Goal: Transaction & Acquisition: Purchase product/service

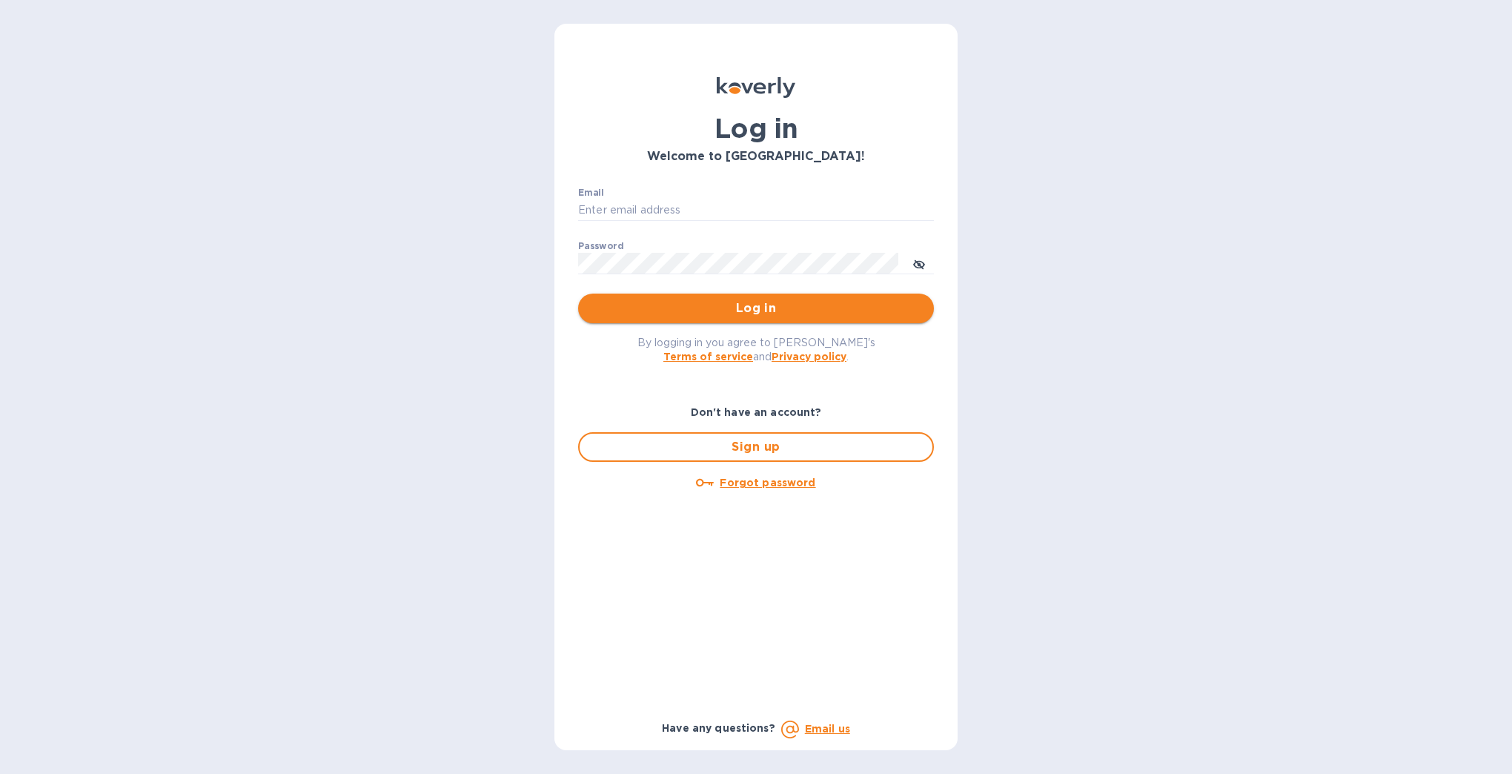
type input "[EMAIL_ADDRESS][DOMAIN_NAME]"
click at [711, 311] on span "Log in" at bounding box center [756, 308] width 332 height 18
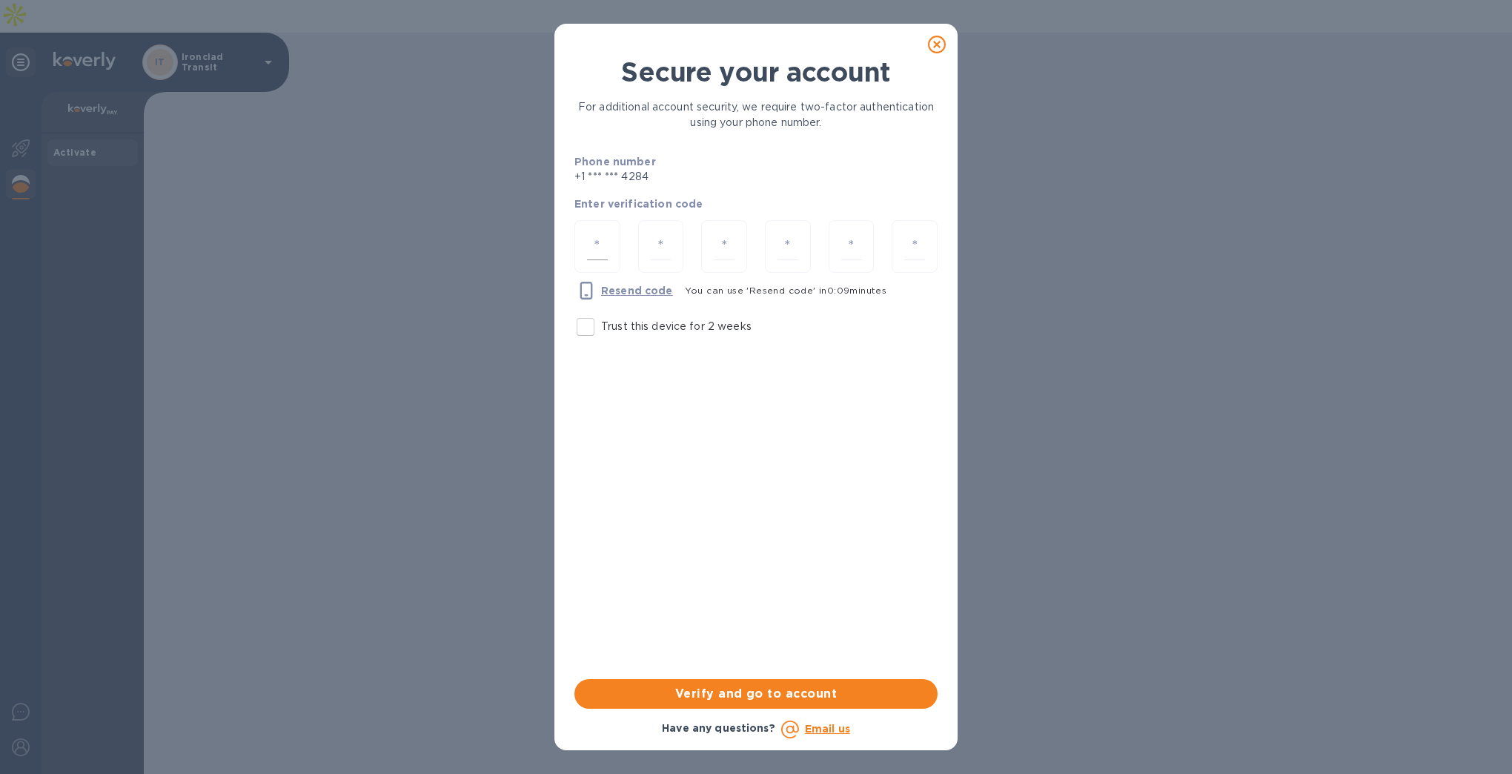
click at [588, 248] on input "number" at bounding box center [597, 246] width 21 height 27
type input "8"
type input "6"
type input "1"
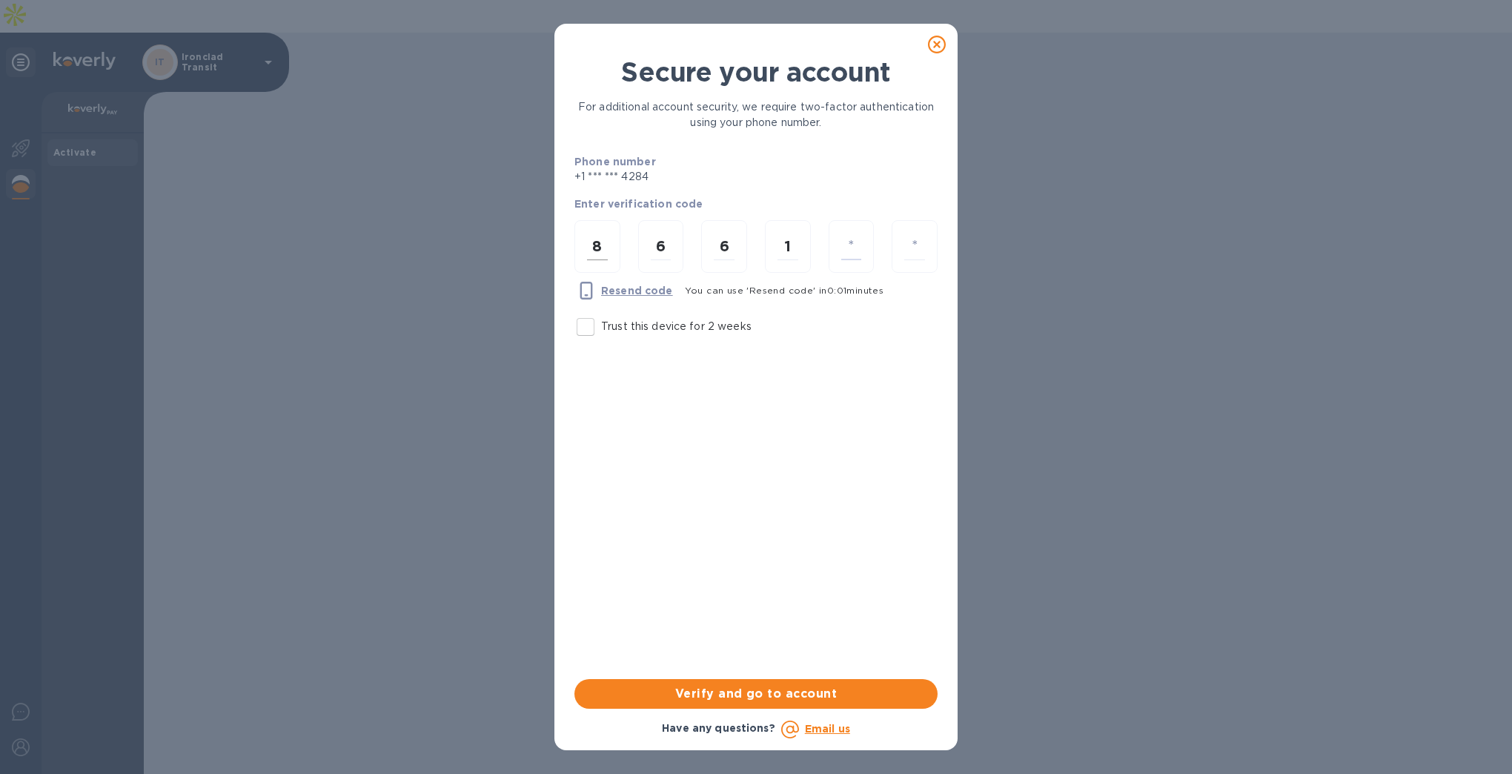
type input "4"
type input "3"
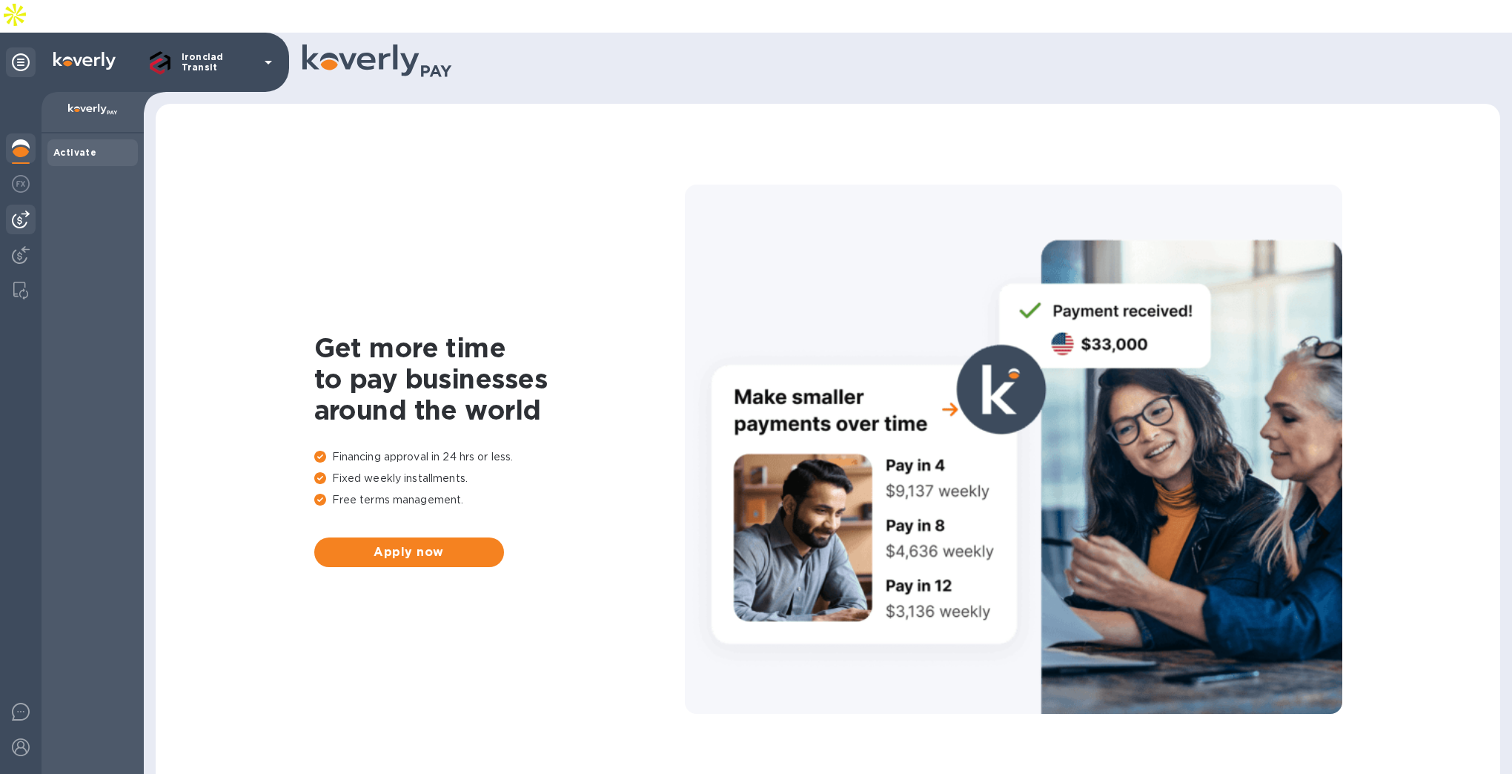
click at [19, 210] on img at bounding box center [21, 219] width 18 height 18
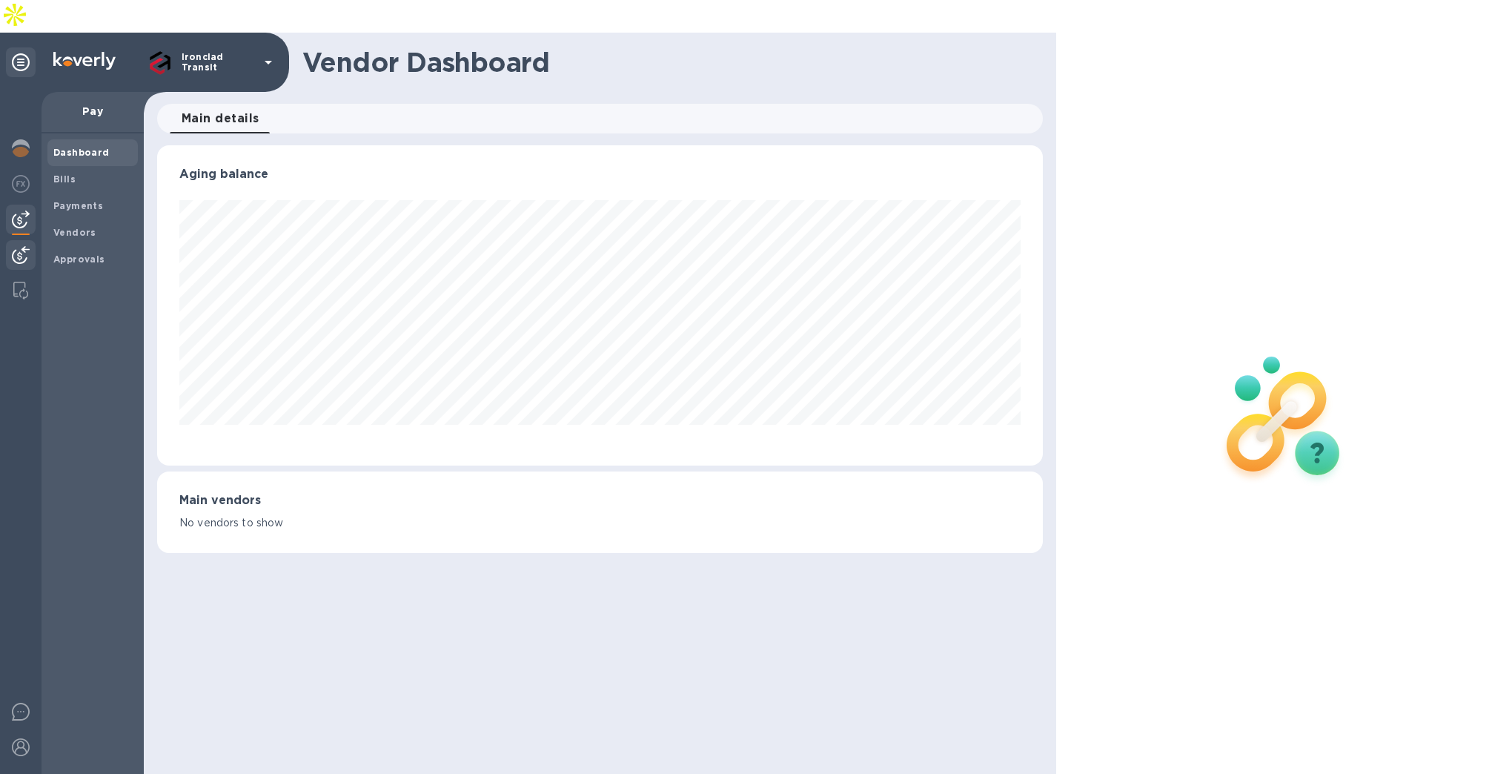
scroll to position [320, 886]
click at [20, 246] on img at bounding box center [21, 255] width 18 height 18
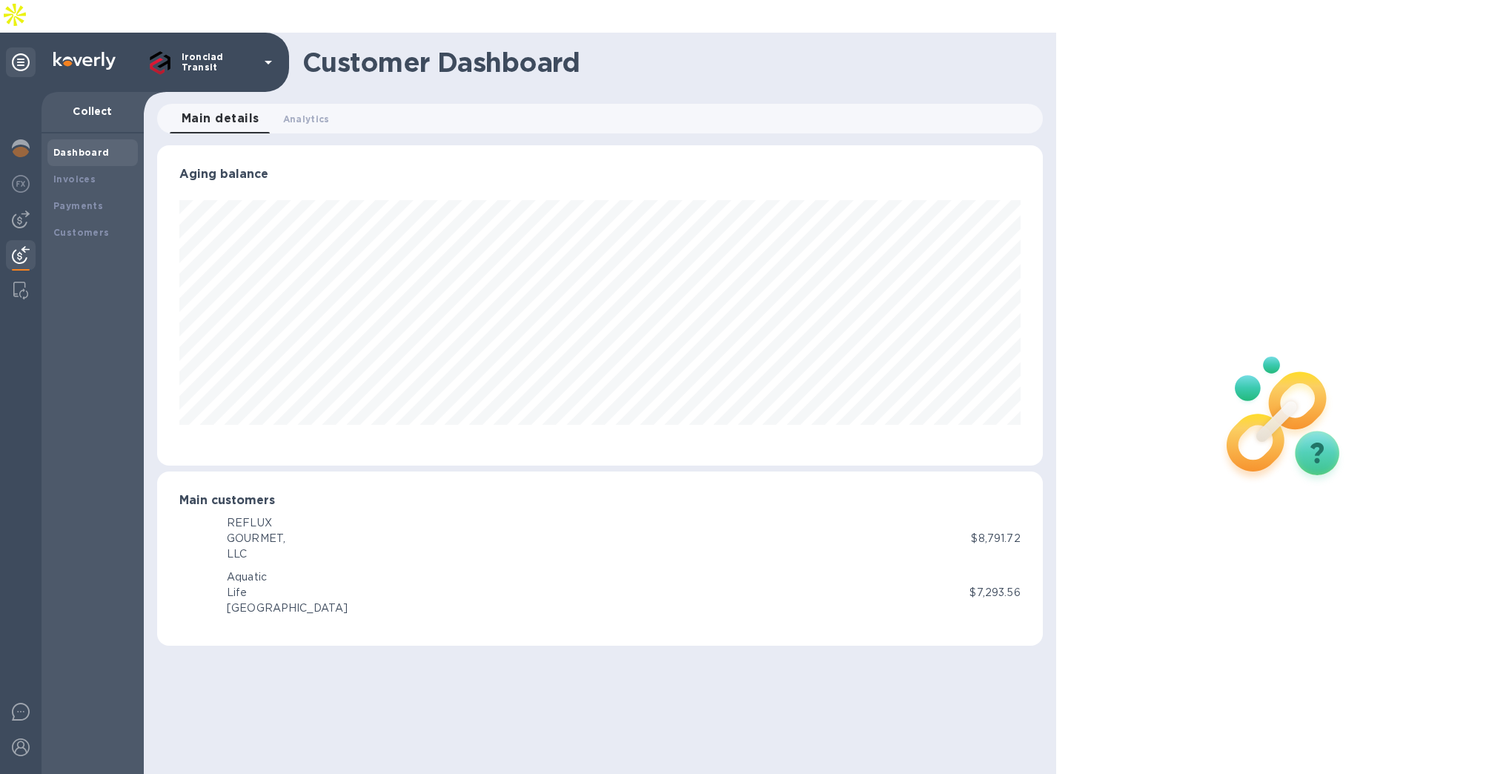
scroll to position [320, 886]
click at [98, 172] on div "Invoices" at bounding box center [92, 179] width 79 height 15
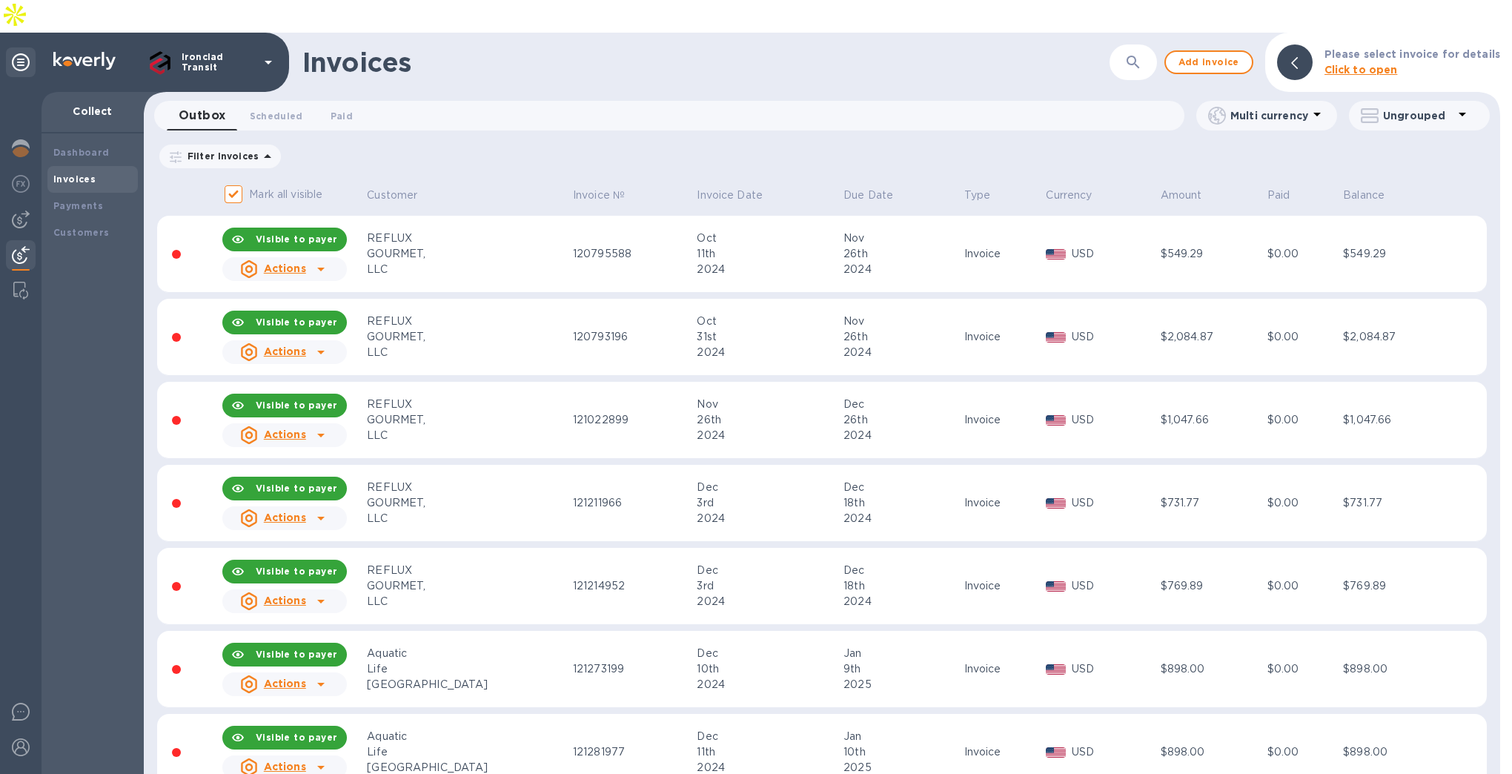
click at [383, 230] on div "REFLUX" at bounding box center [468, 238] width 202 height 16
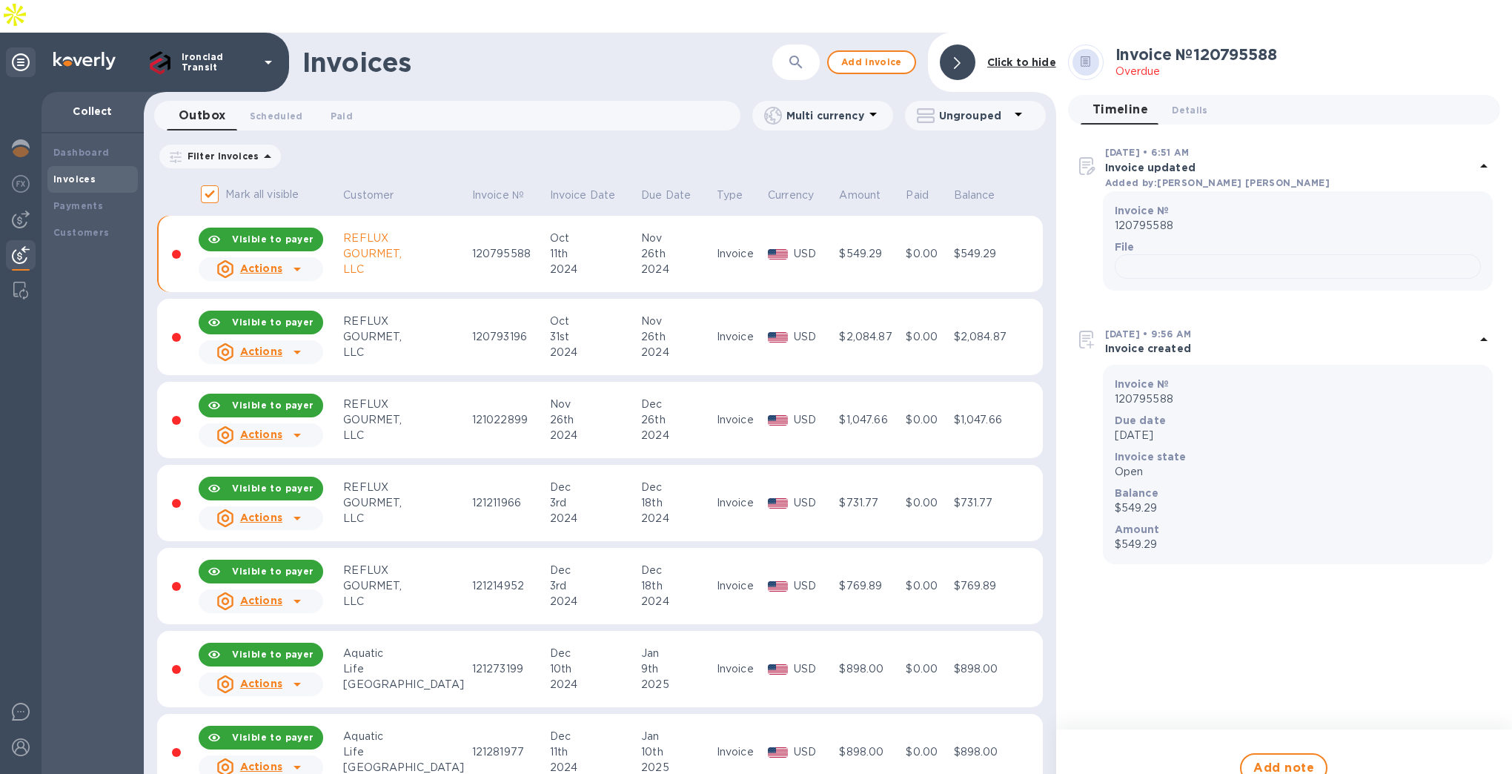
click at [298, 260] on icon at bounding box center [297, 269] width 18 height 18
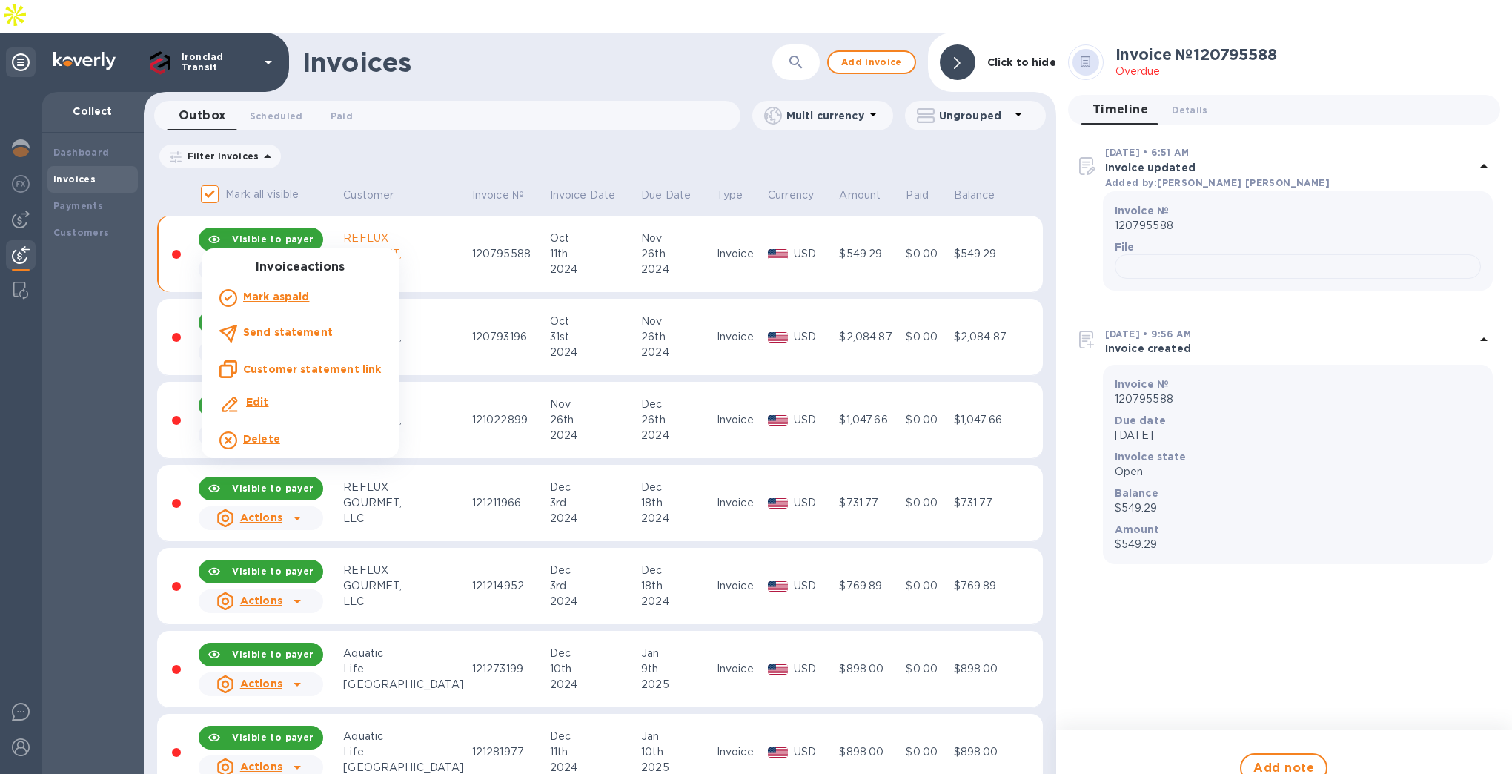
click at [305, 371] on u "Customer statement link" at bounding box center [312, 369] width 138 height 12
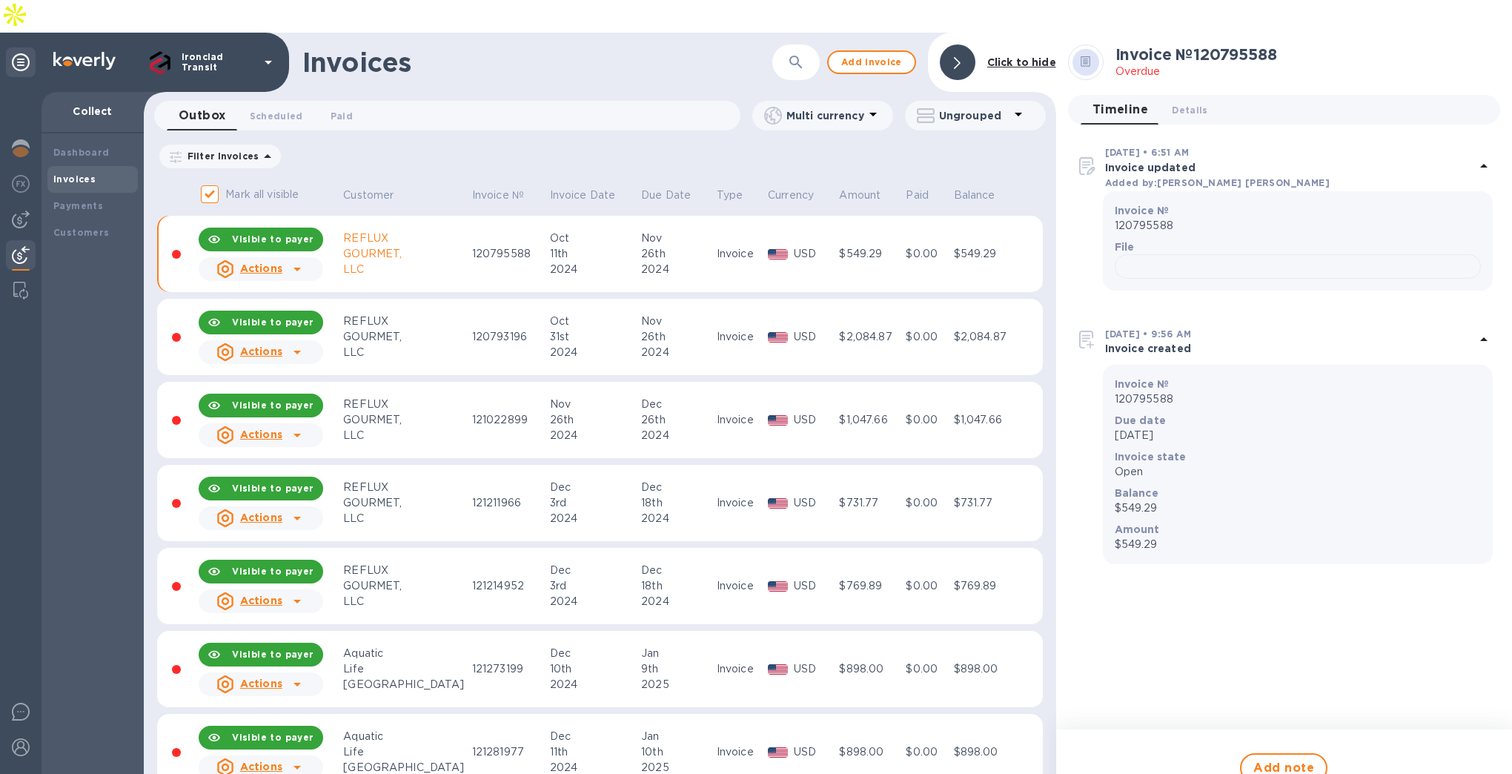
click at [305, 260] on icon at bounding box center [297, 269] width 18 height 18
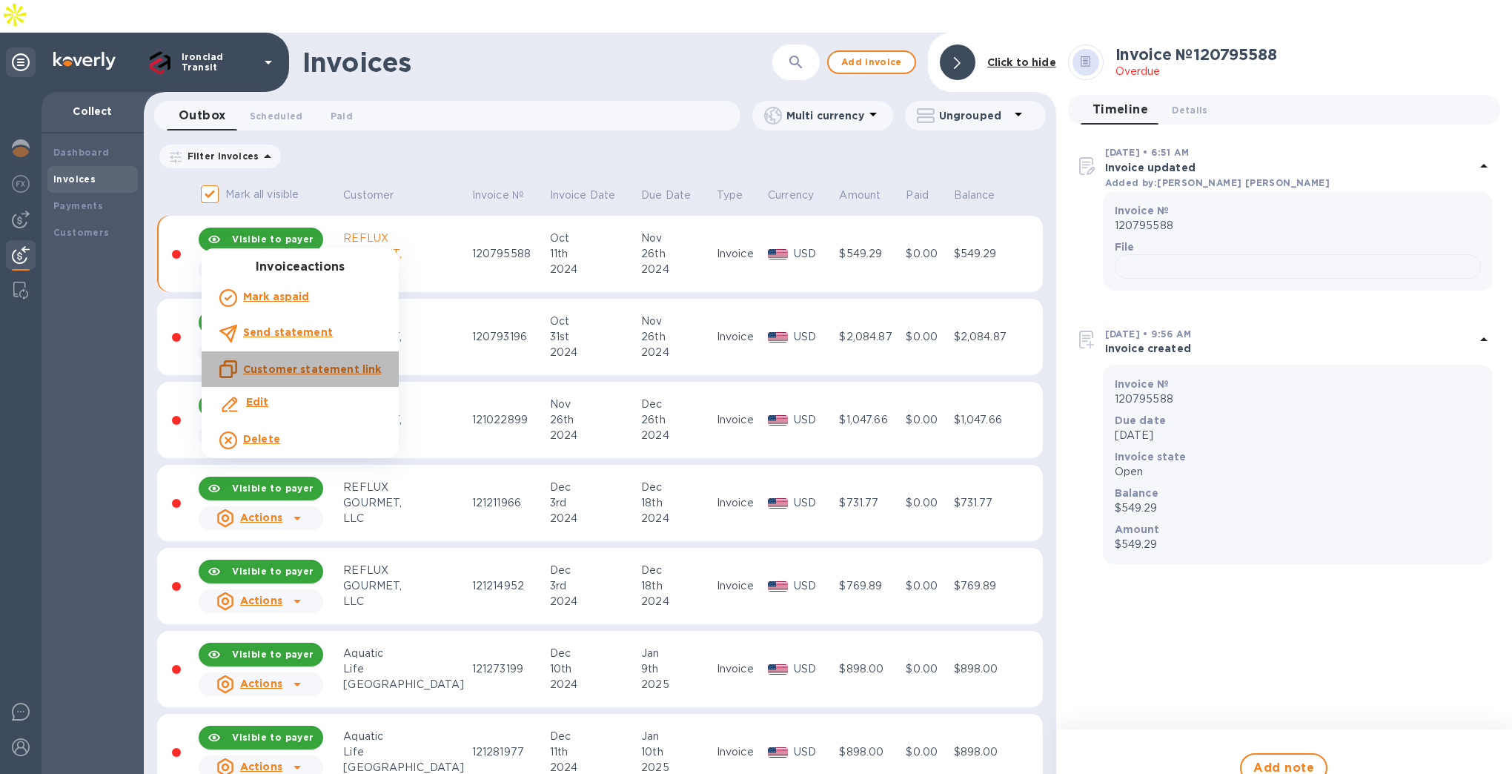
click at [306, 357] on div "Customer statement link" at bounding box center [299, 369] width 167 height 24
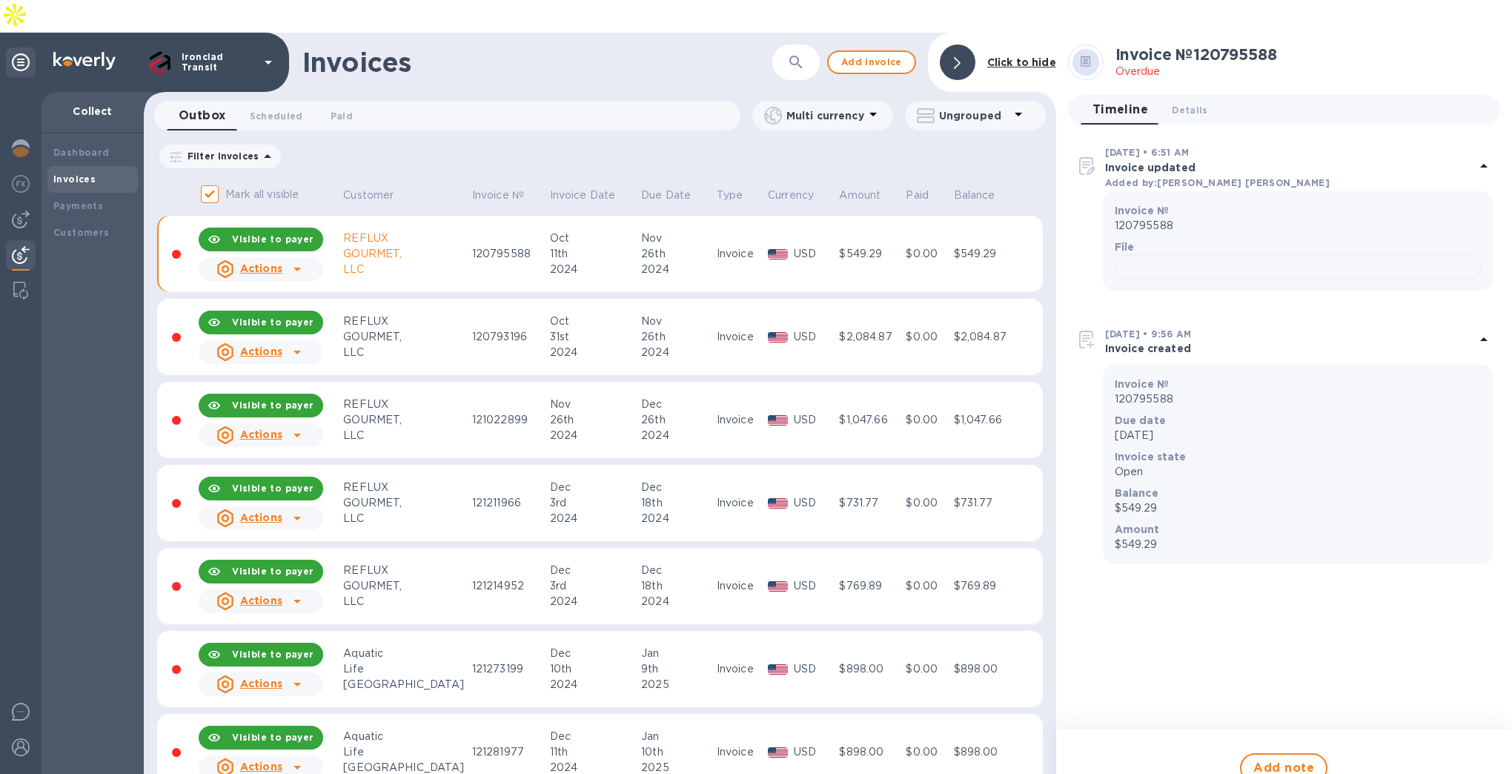
click at [293, 260] on icon at bounding box center [297, 269] width 18 height 18
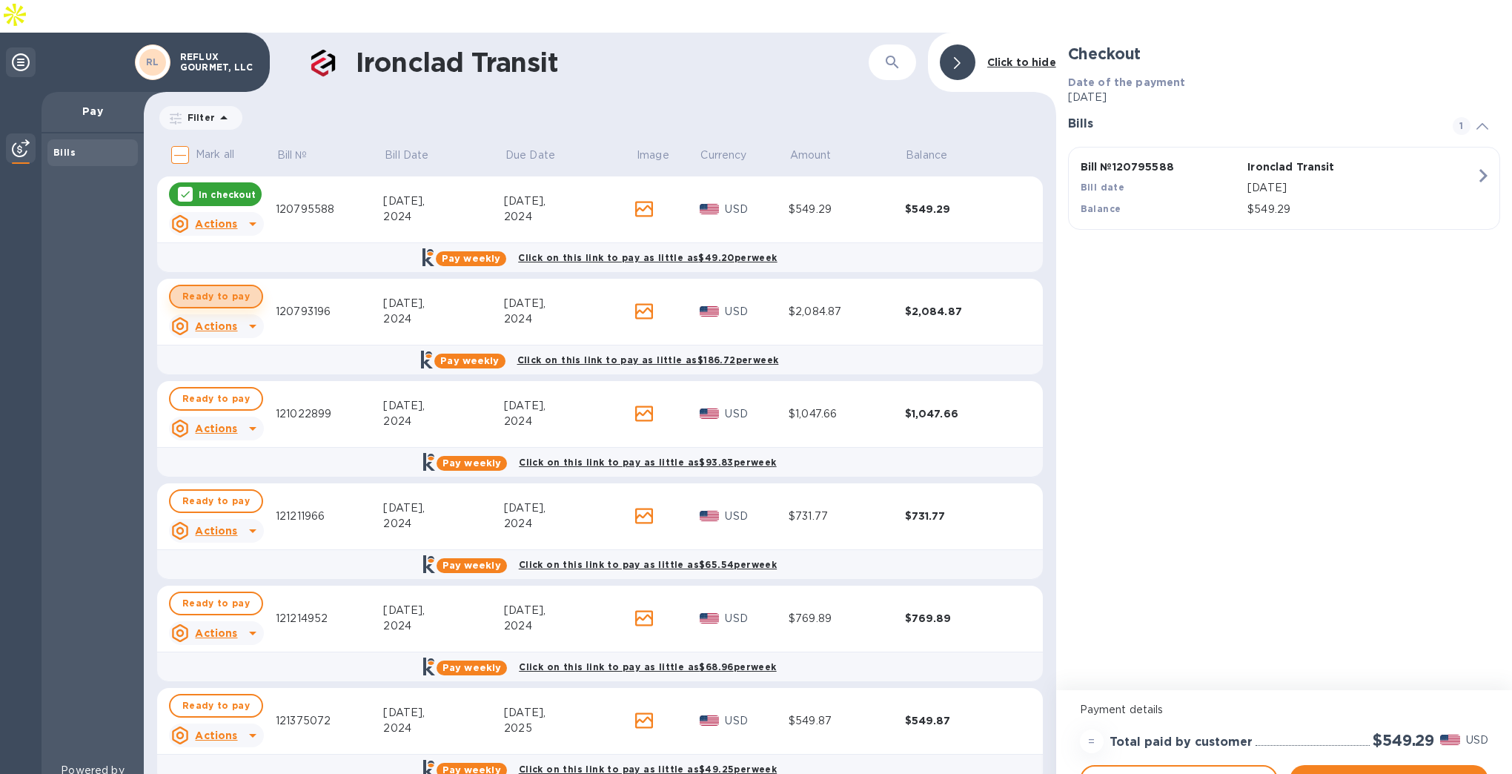
click at [228, 288] on span "Ready to pay" at bounding box center [215, 297] width 67 height 18
click at [216, 390] on span "Ready to pay" at bounding box center [215, 399] width 67 height 18
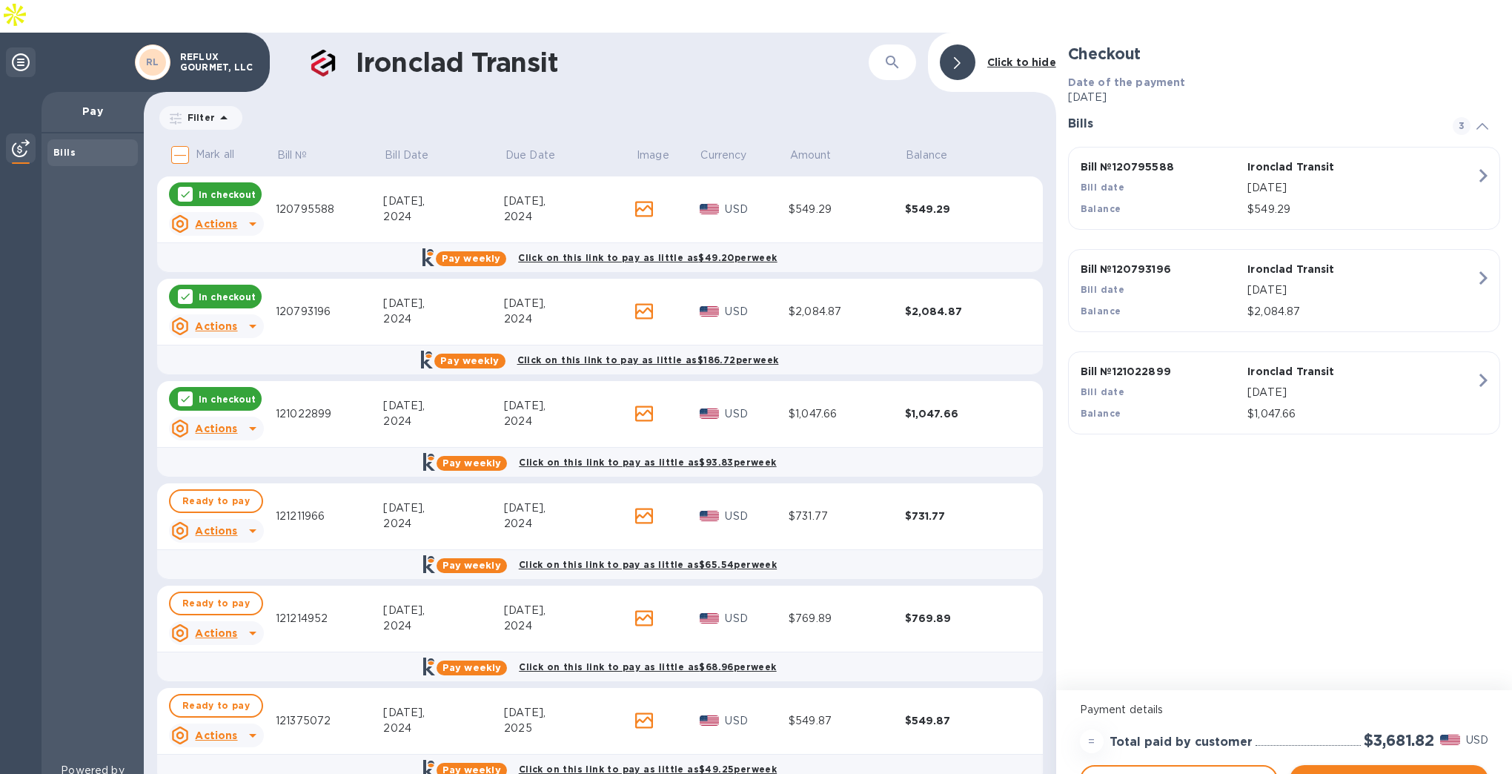
click at [1410, 771] on span "Pay now" at bounding box center [1388, 780] width 175 height 18
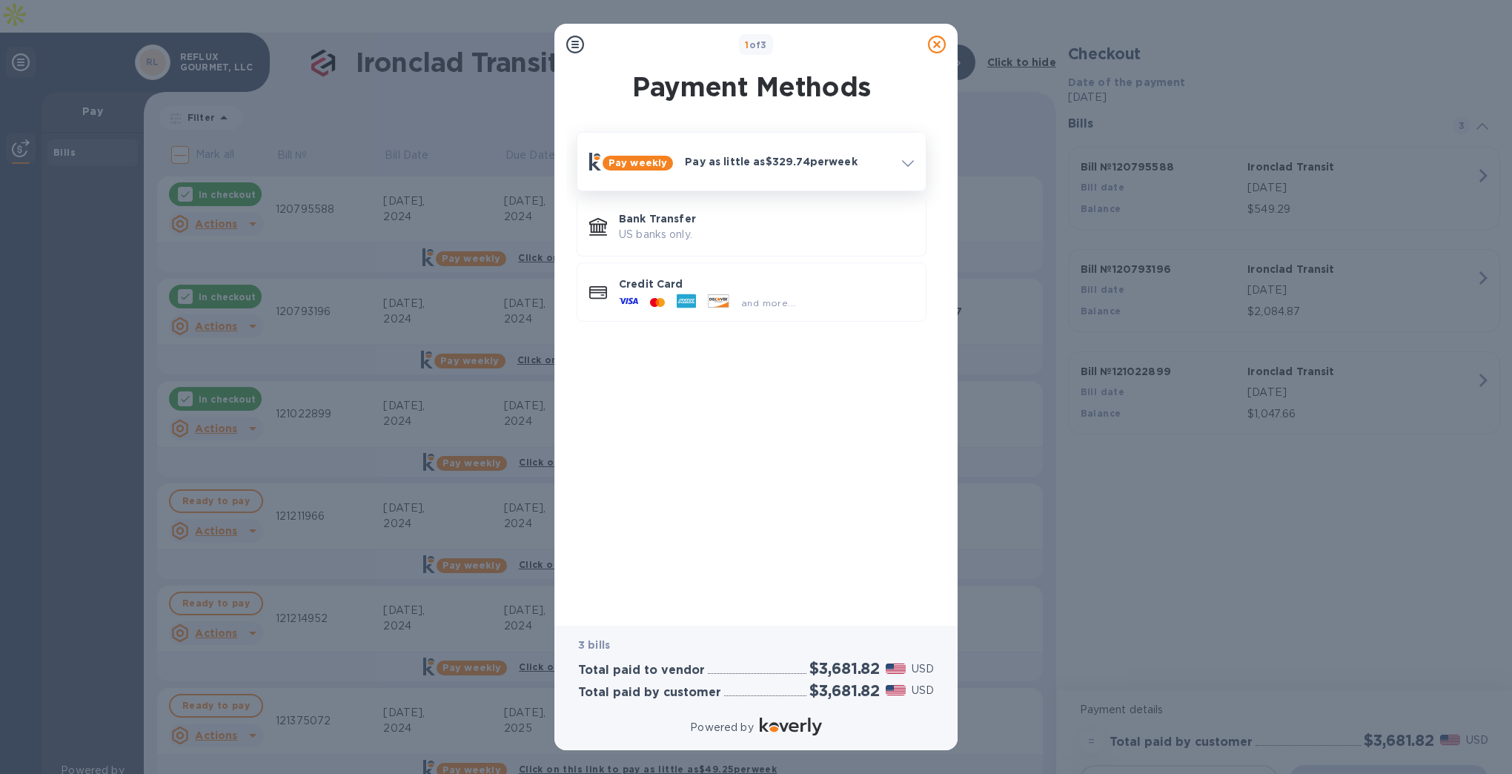
click at [890, 155] on div "Pay as little as $329.74 per week" at bounding box center [787, 161] width 217 height 27
